Goal: Find specific page/section: Find specific page/section

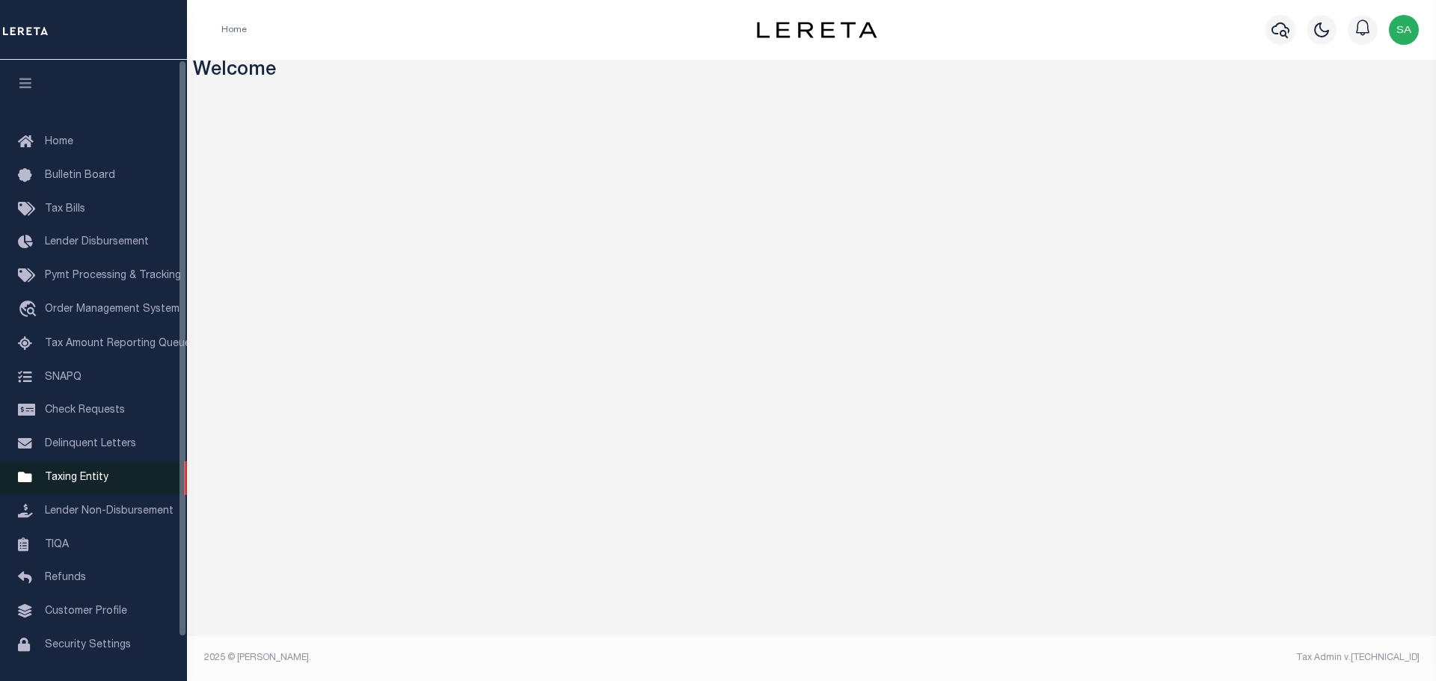
click at [80, 483] on span "Taxing Entity" at bounding box center [77, 478] width 64 height 10
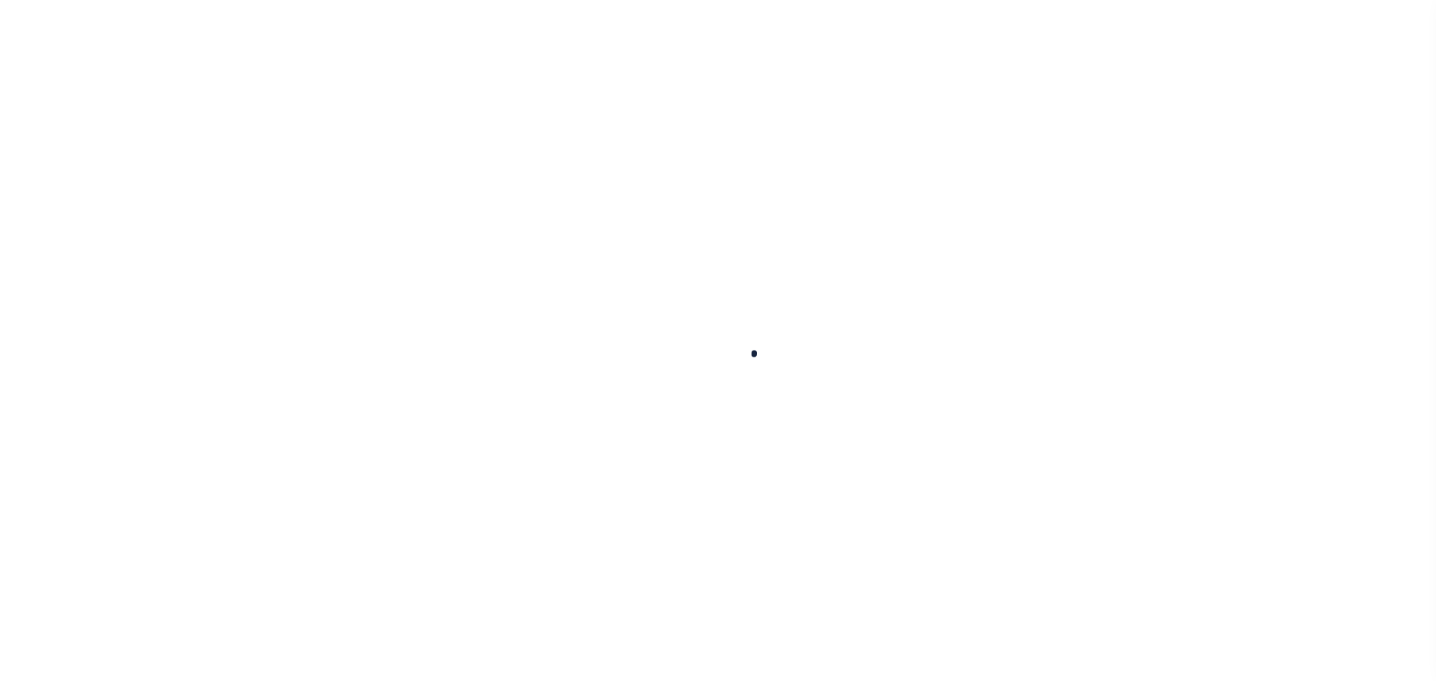
select select
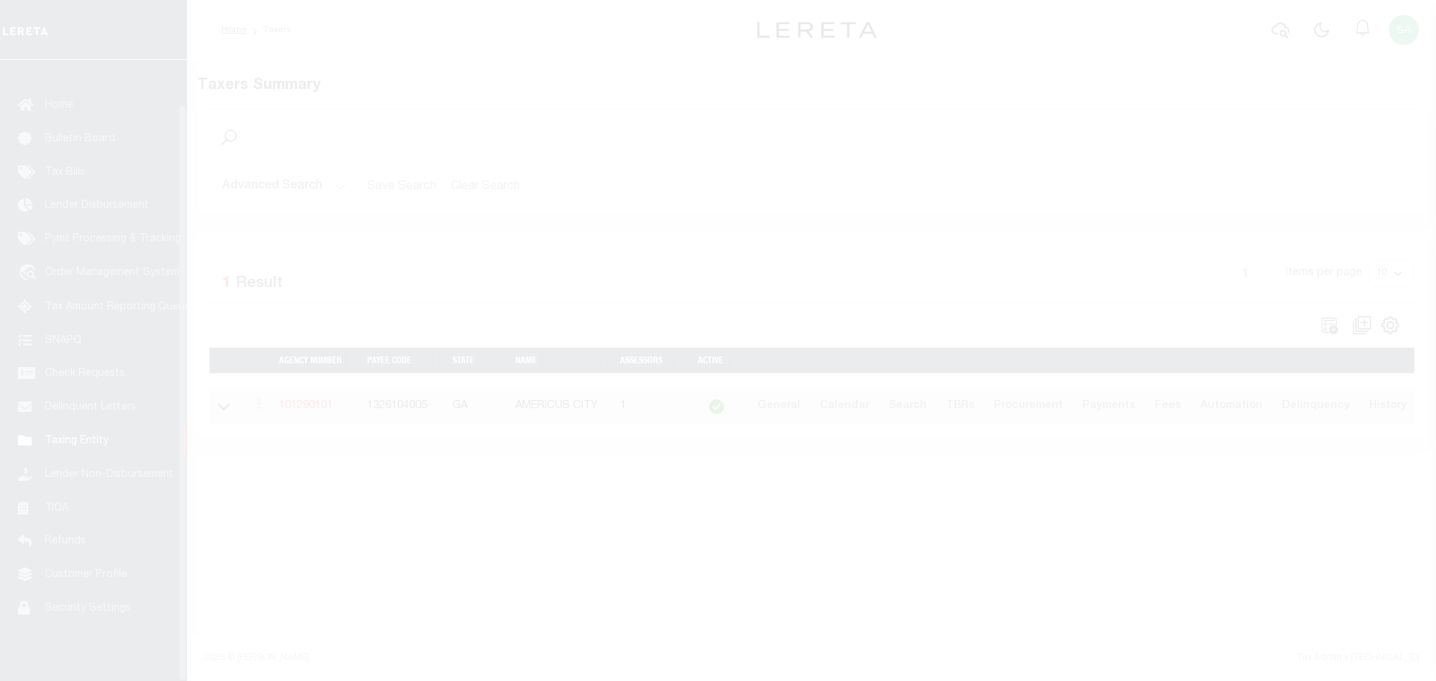
scroll to position [47, 0]
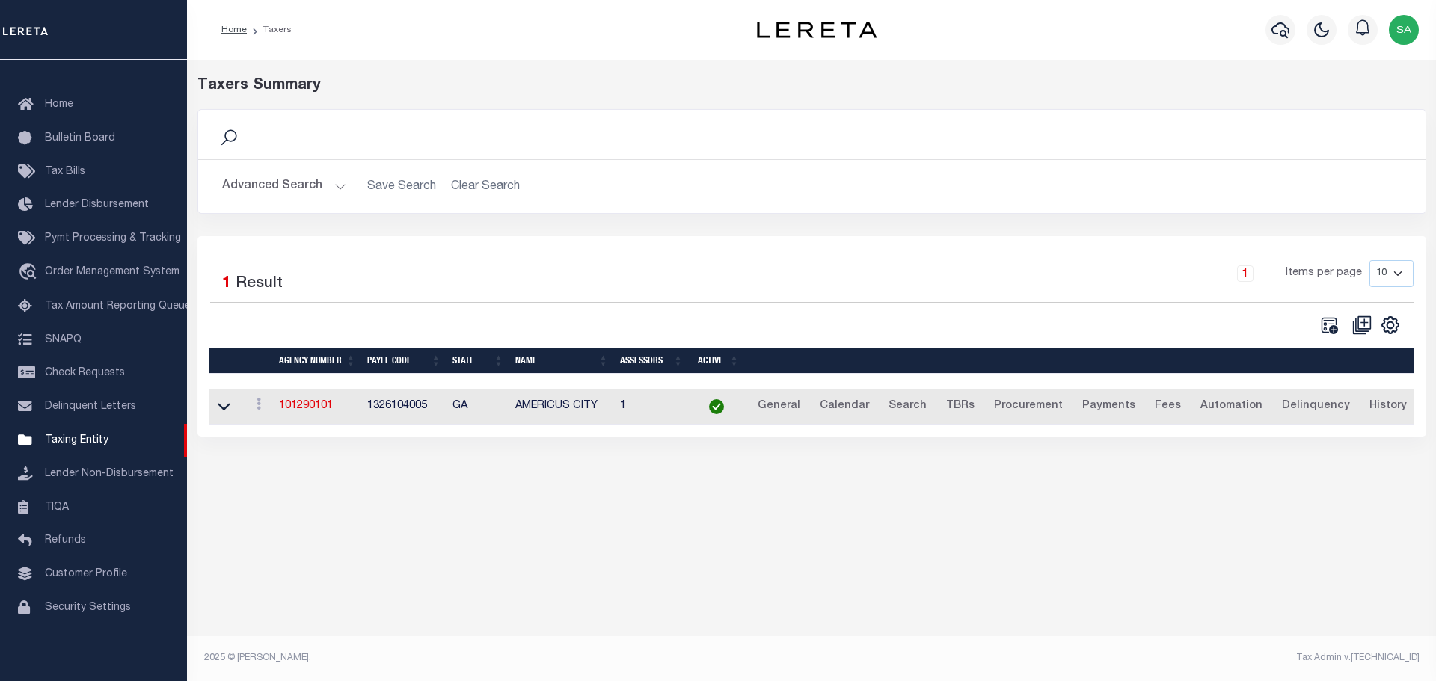
click at [293, 188] on button "Advanced Search" at bounding box center [284, 186] width 124 height 29
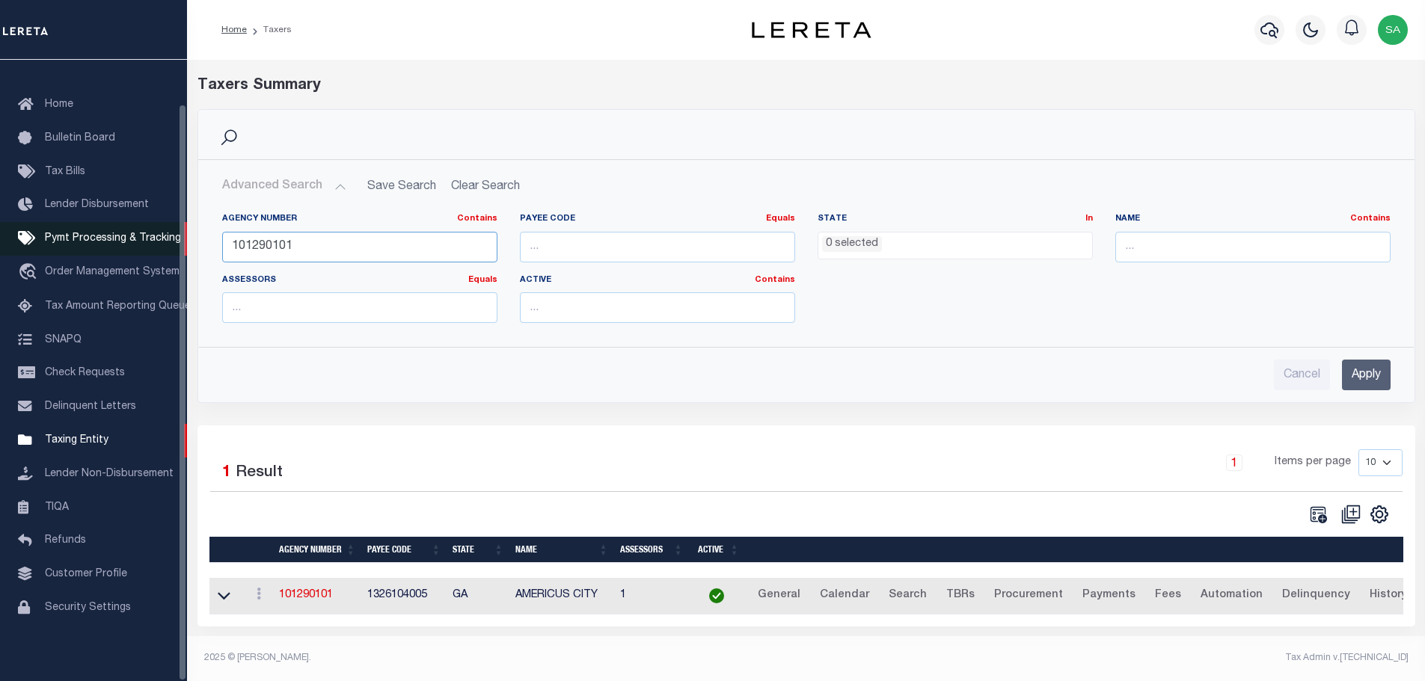
drag, startPoint x: 296, startPoint y: 239, endPoint x: 178, endPoint y: 242, distance: 118.2
click at [178, 242] on div "Home Taxers Profile" at bounding box center [712, 336] width 1425 height 673
paste input "9020"
type input "190200101"
click at [1371, 383] on input "Apply" at bounding box center [1366, 375] width 49 height 31
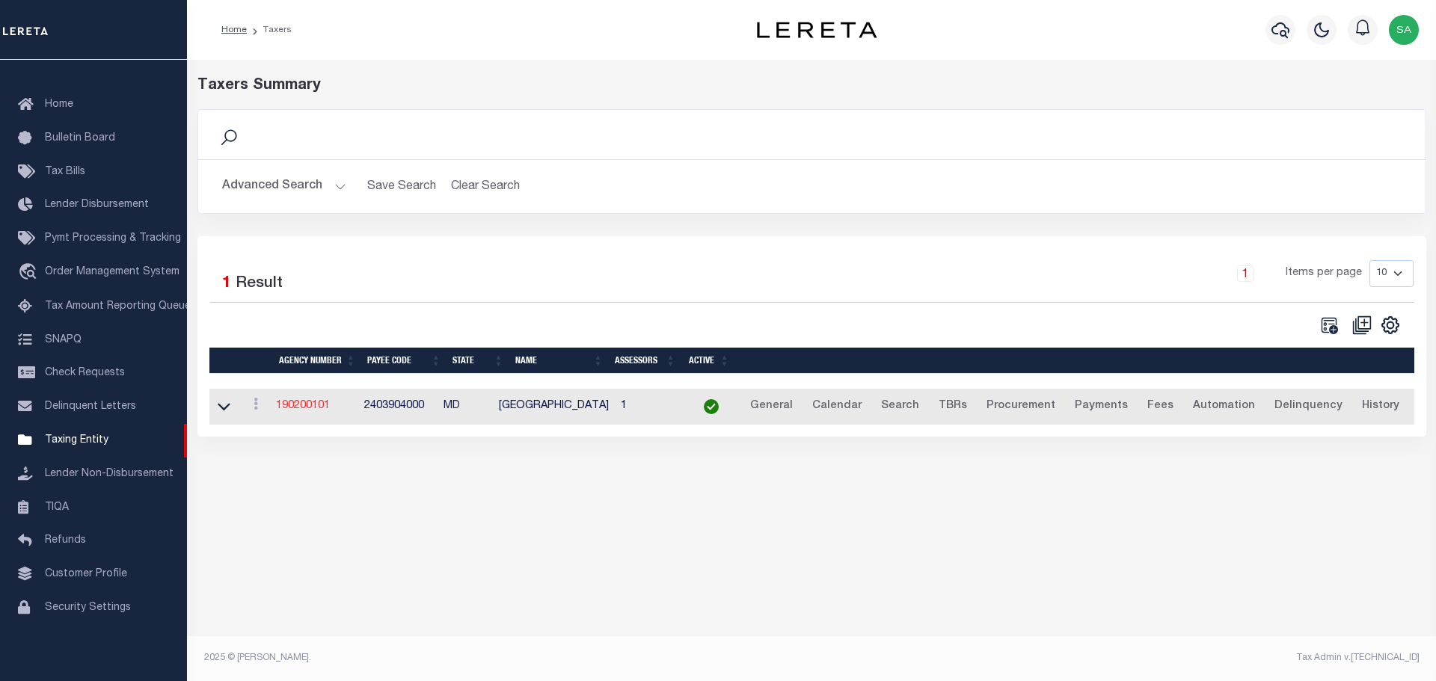
click at [302, 405] on link "190200101" at bounding box center [303, 406] width 54 height 10
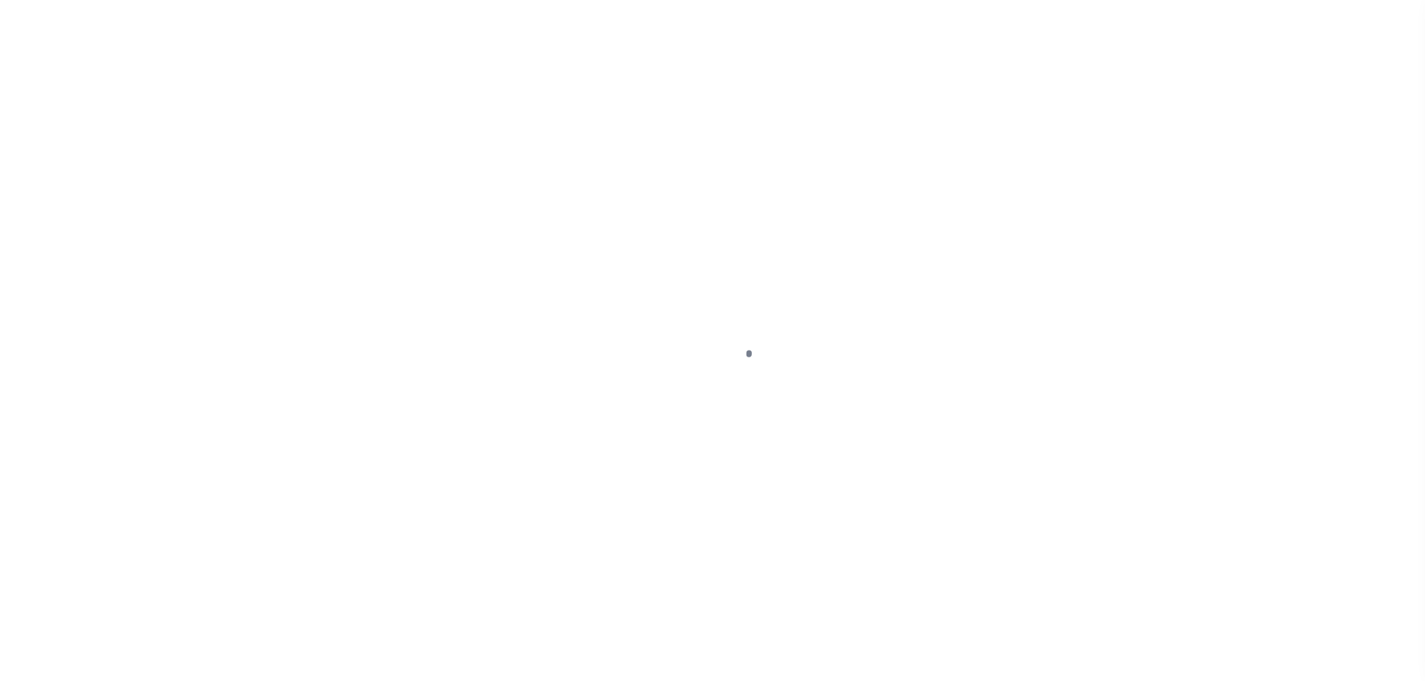
select select
checkbox input "false"
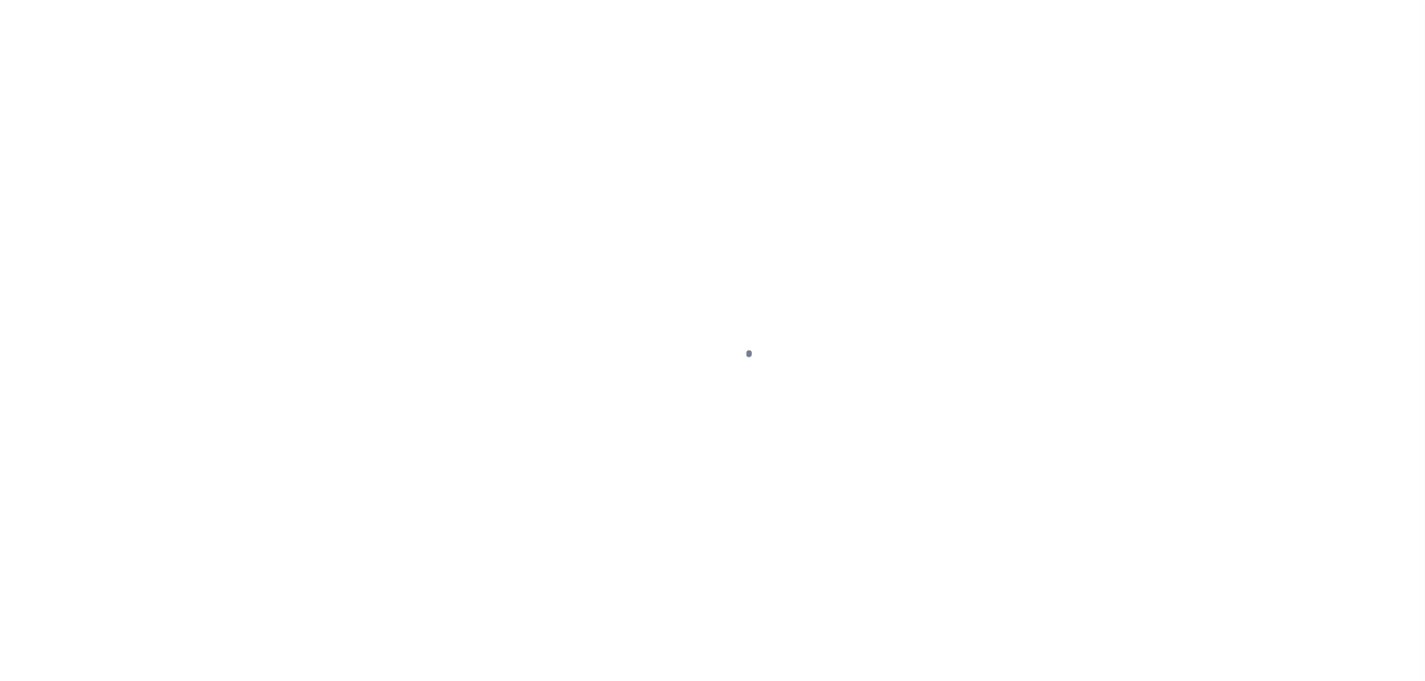
checkbox input "false"
type input "2403904000"
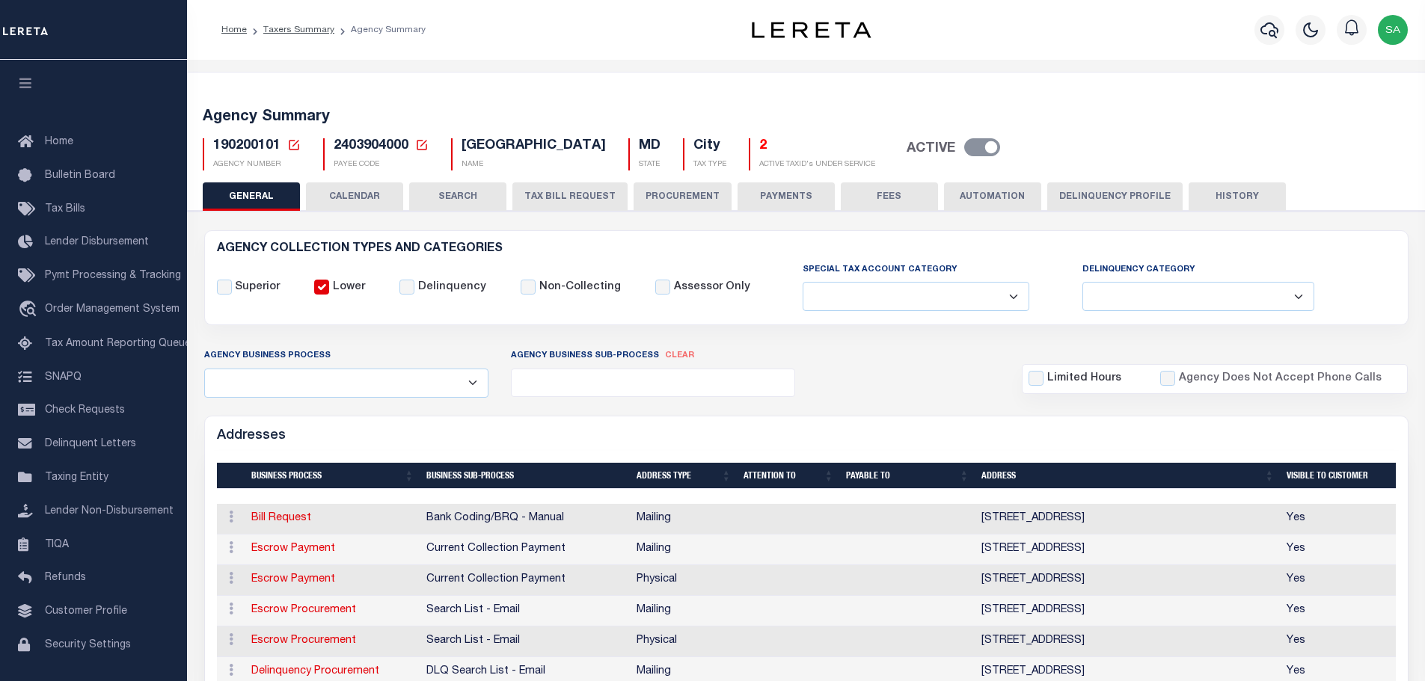
click at [362, 197] on button "CALENDAR" at bounding box center [354, 196] width 97 height 28
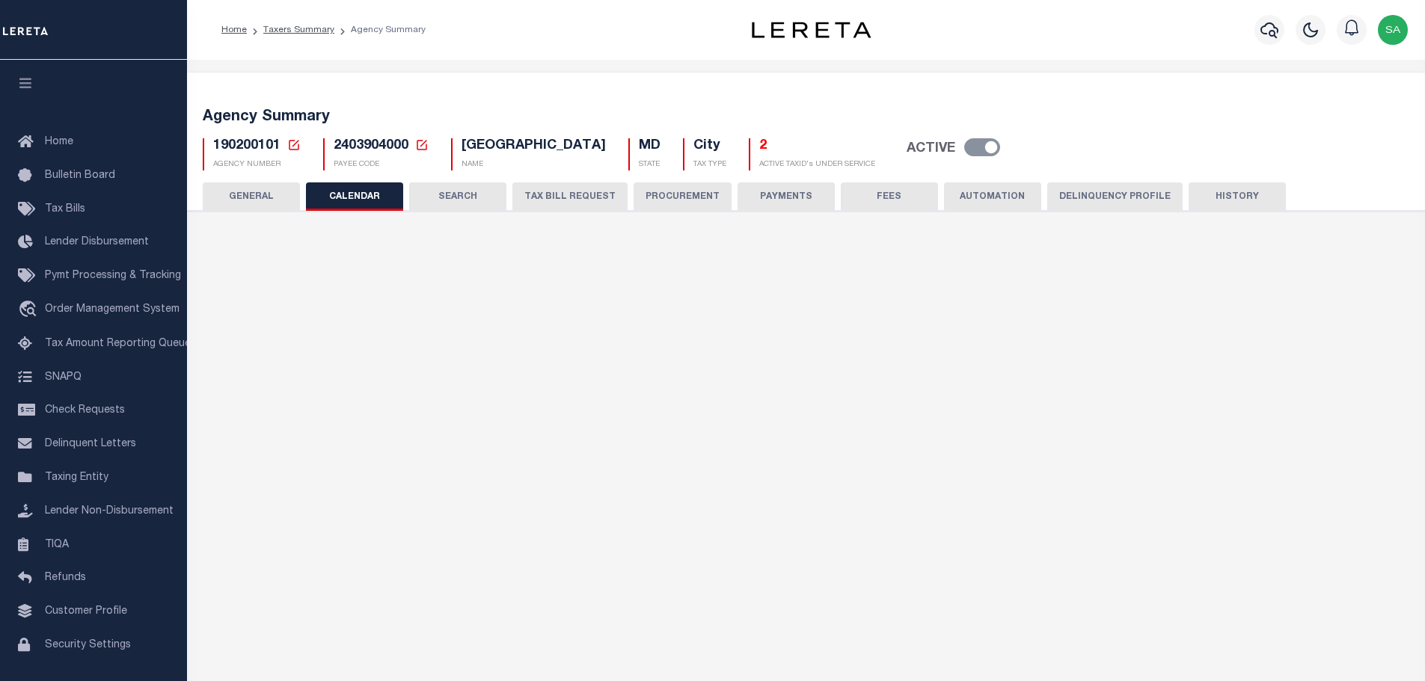
checkbox input "false"
type input "2"
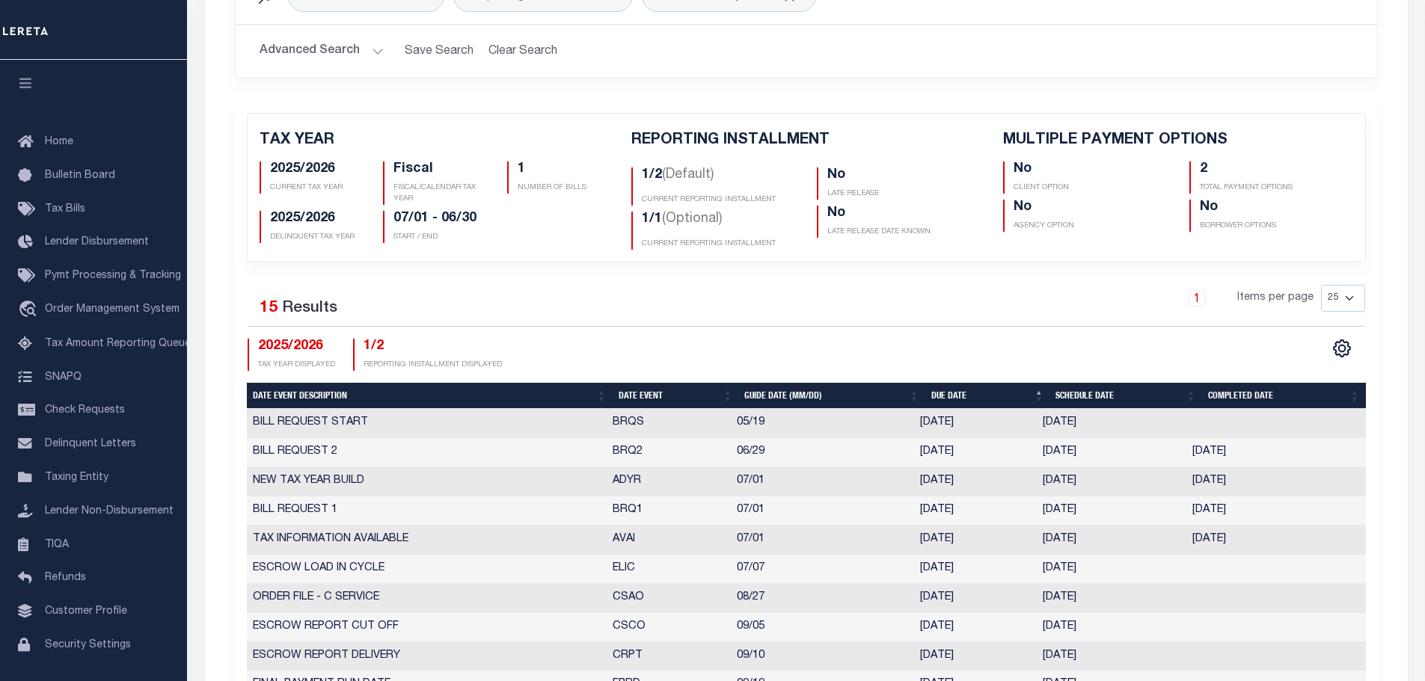
scroll to position [523, 0]
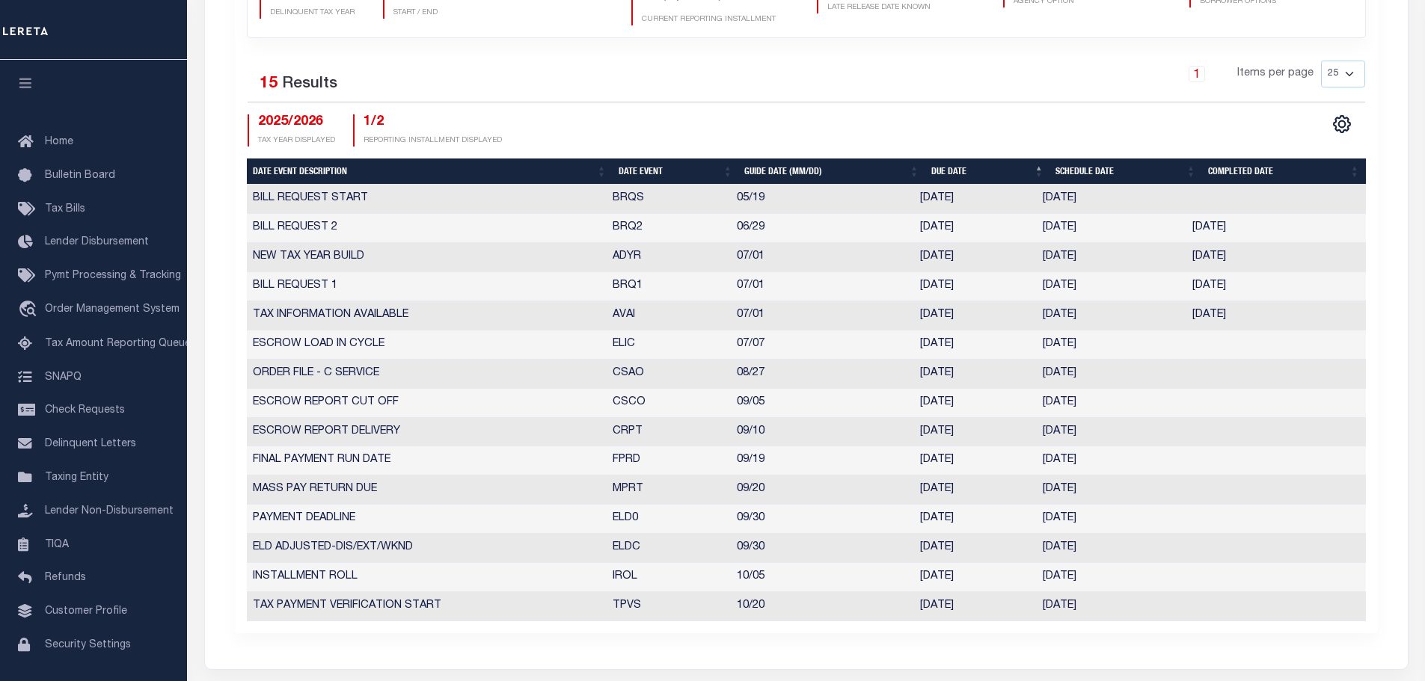
drag, startPoint x: 1042, startPoint y: 226, endPoint x: 1122, endPoint y: 227, distance: 79.3
click at [1122, 227] on td "06/20/2025" at bounding box center [1111, 228] width 150 height 29
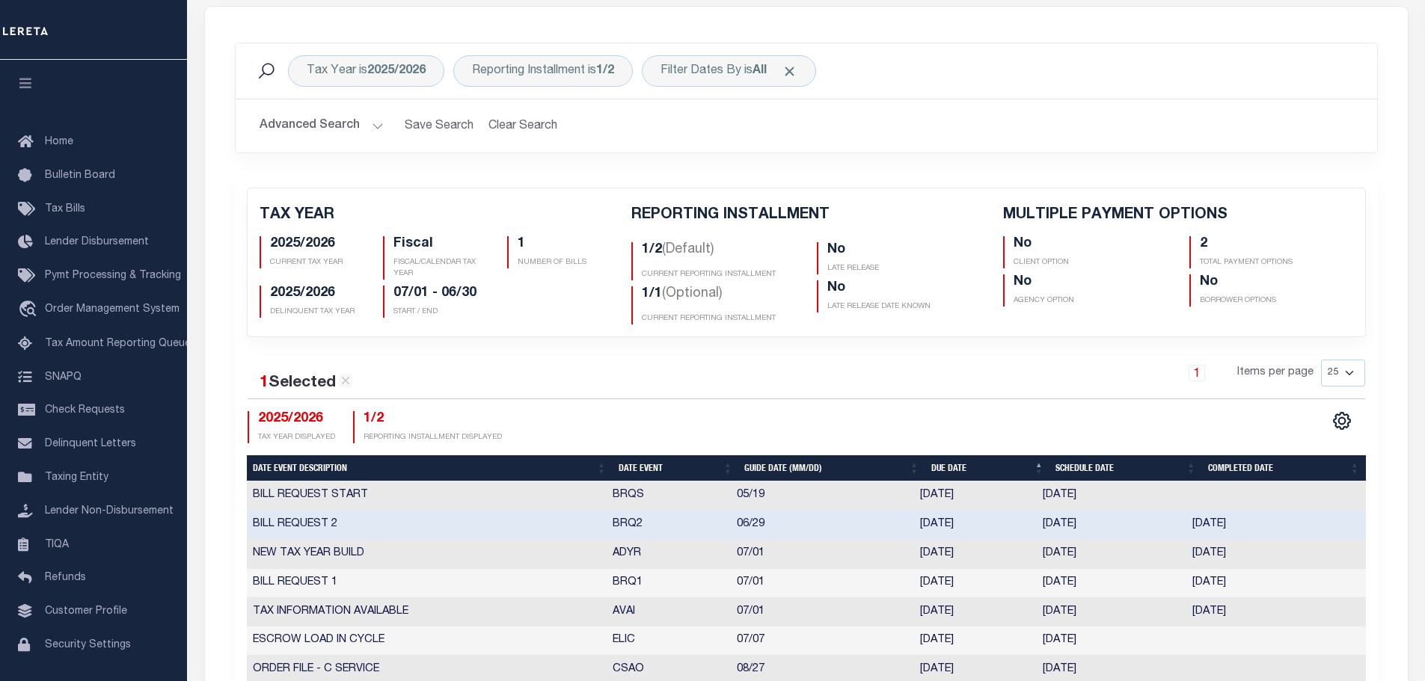
scroll to position [299, 0]
